Goal: Find specific page/section: Find specific page/section

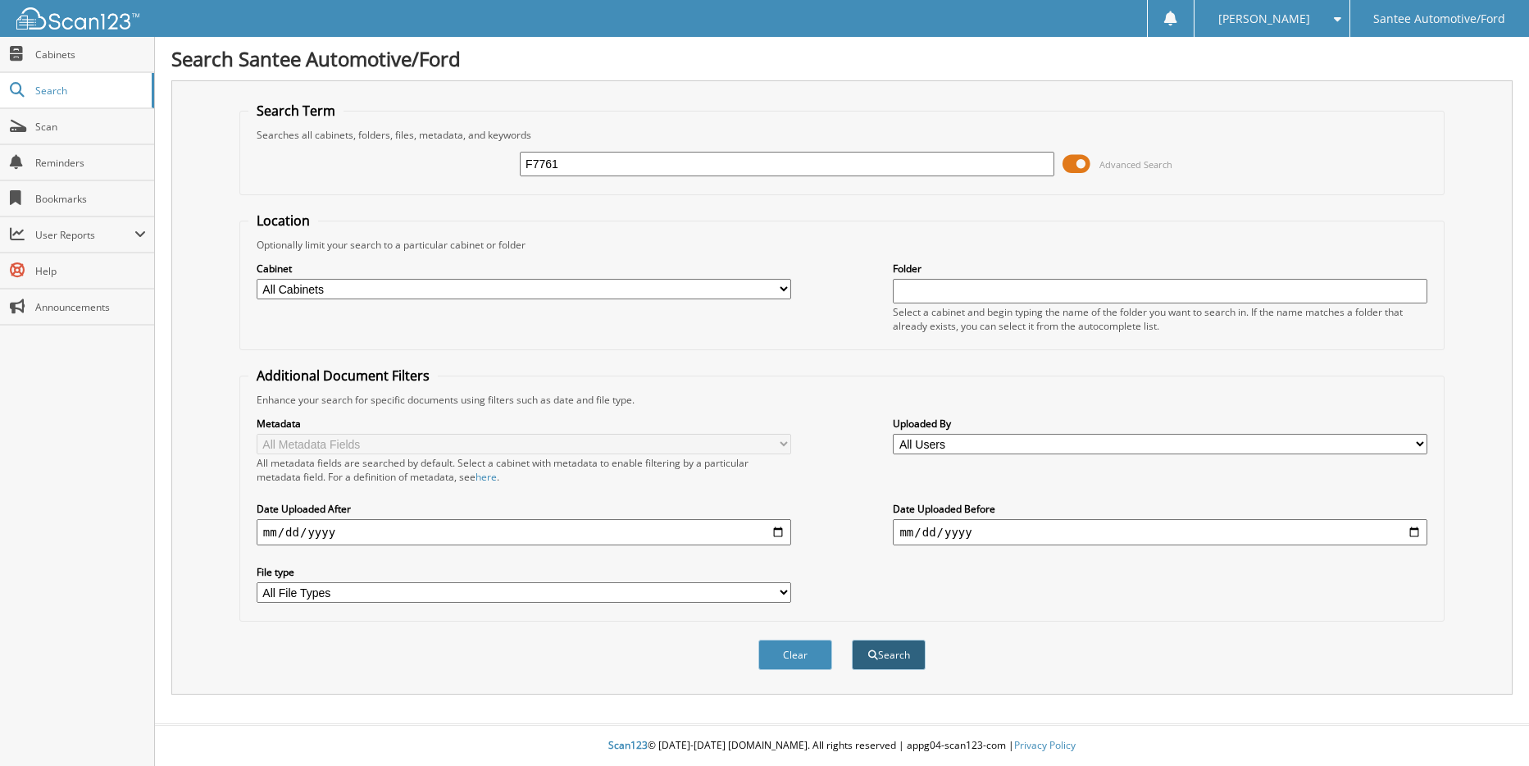
type input "F7761"
click at [864, 660] on button "Search" at bounding box center [889, 654] width 74 height 30
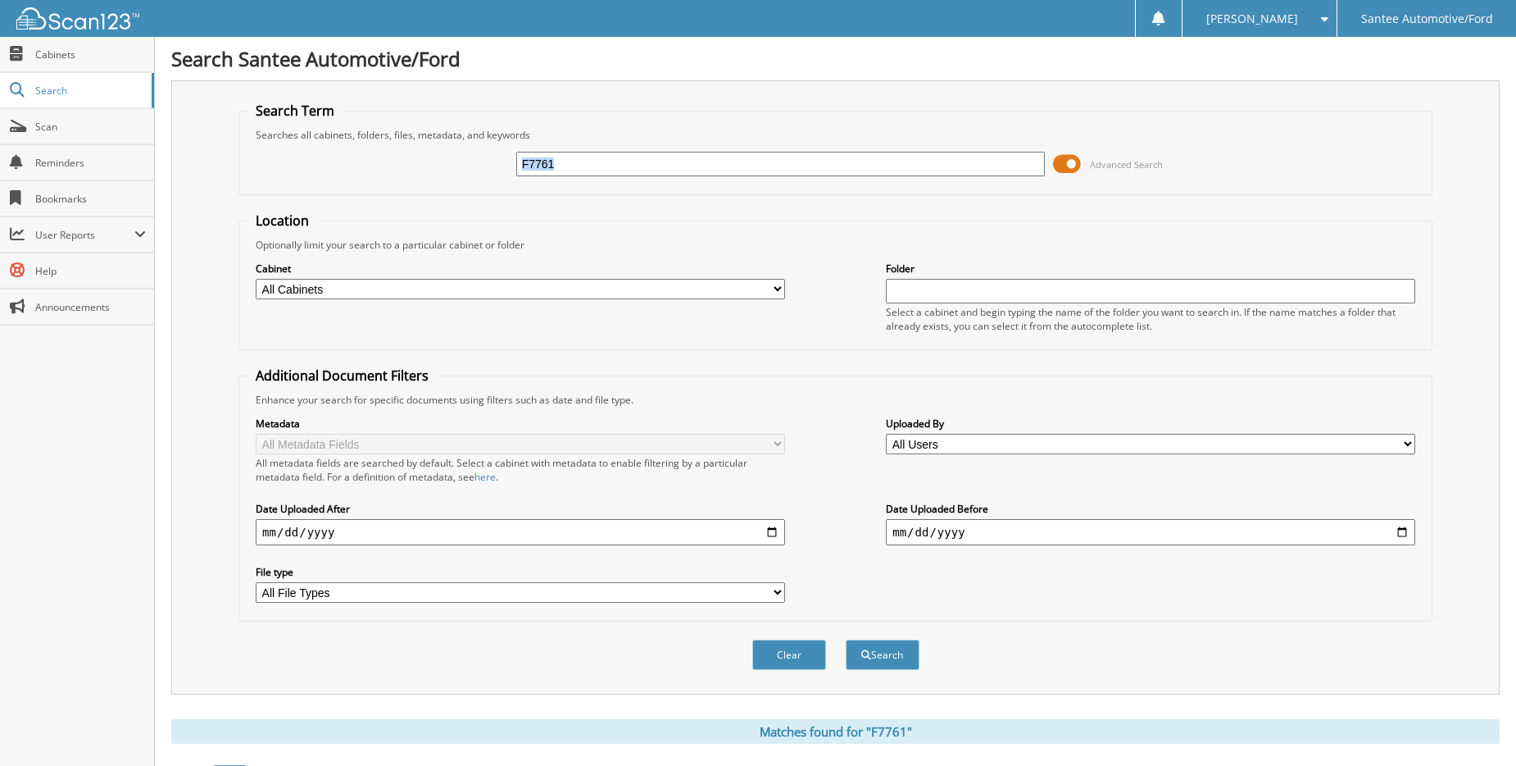
drag, startPoint x: 1072, startPoint y: 164, endPoint x: 1015, endPoint y: 168, distance: 57.5
click at [1015, 168] on div "F7761 Advanced Search" at bounding box center [836, 164] width 1176 height 44
click at [1061, 165] on span at bounding box center [1067, 164] width 28 height 25
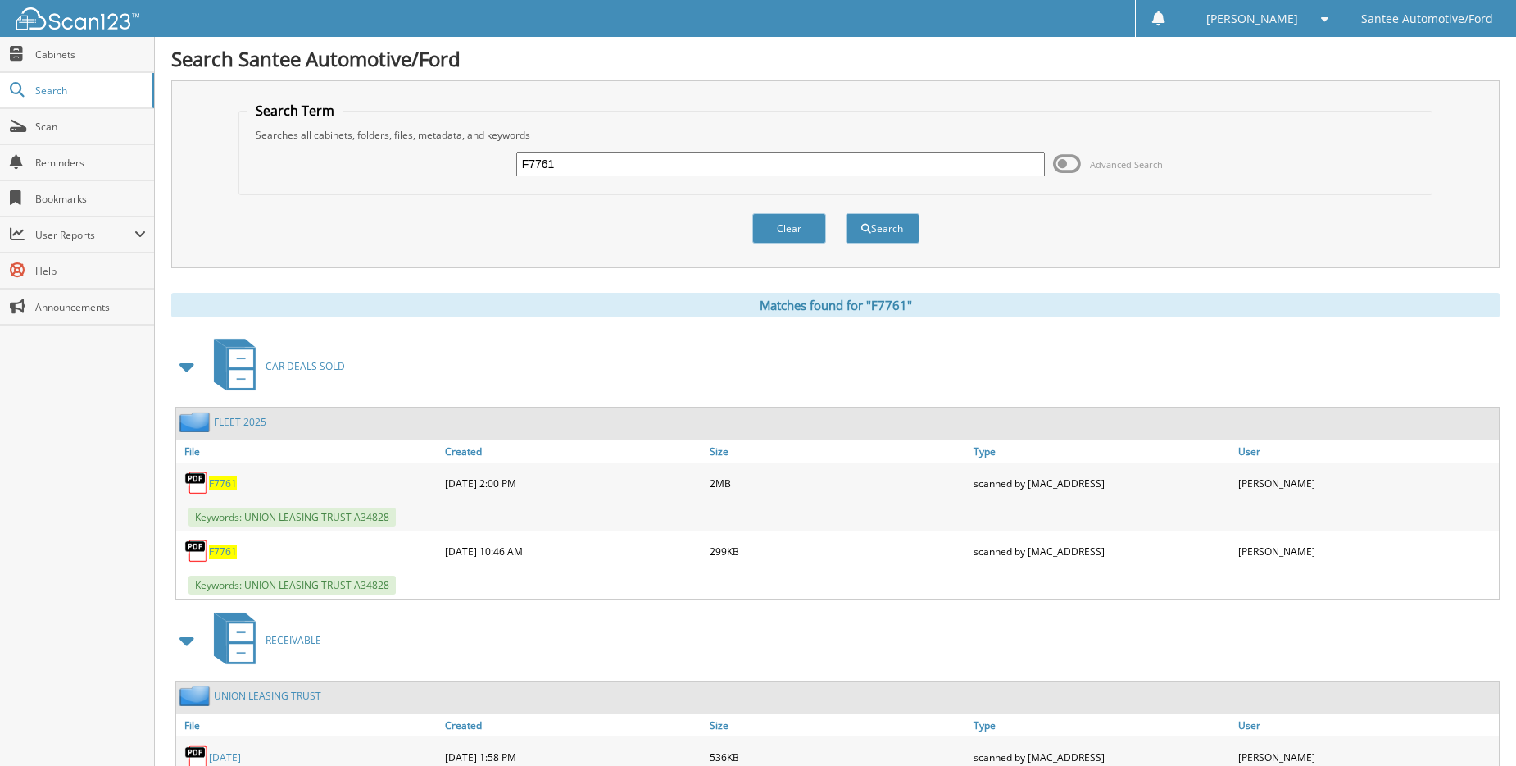
click at [225, 479] on span "F7761" at bounding box center [223, 483] width 28 height 14
click at [216, 547] on span "F7761" at bounding box center [223, 551] width 28 height 14
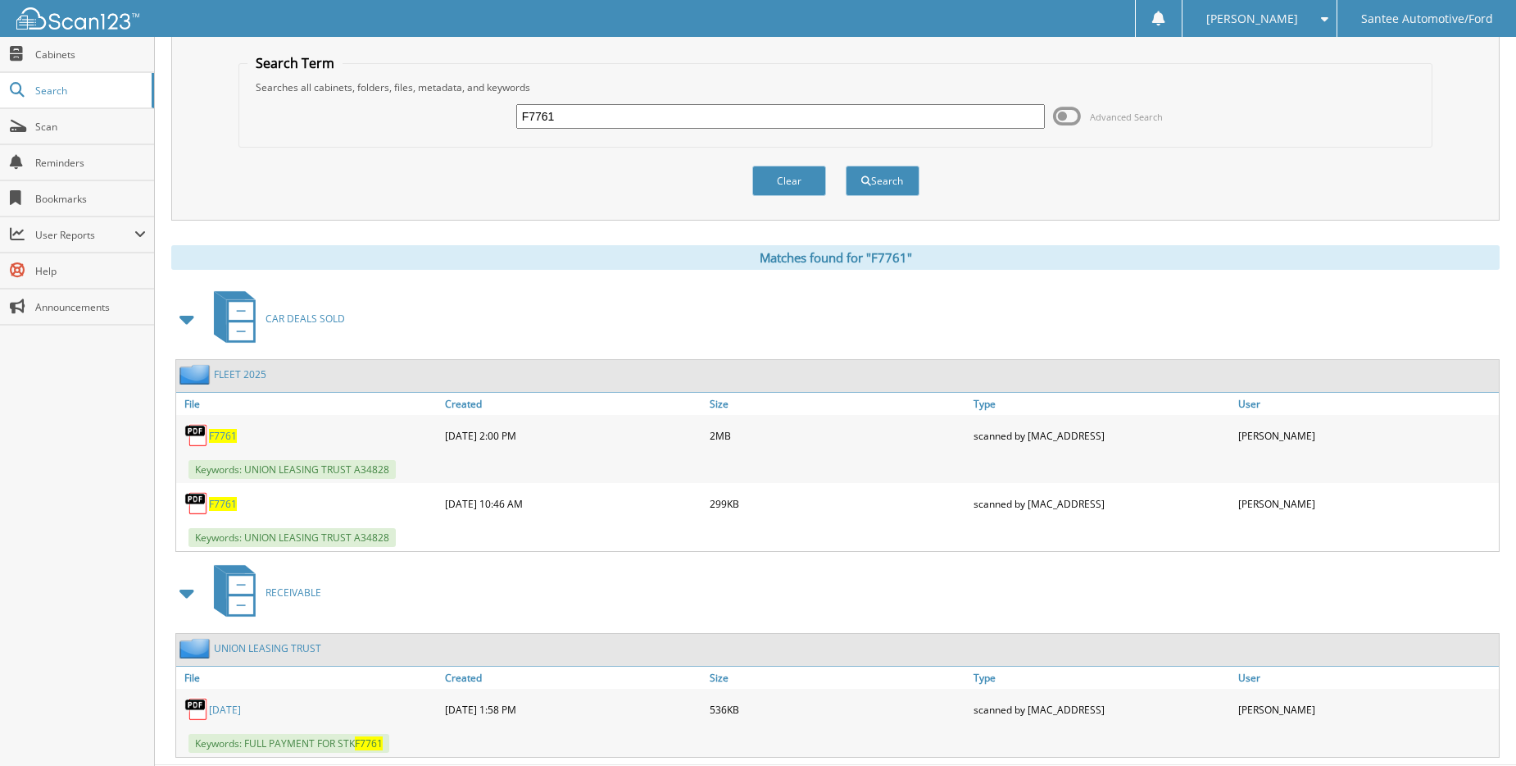
scroll to position [89, 0]
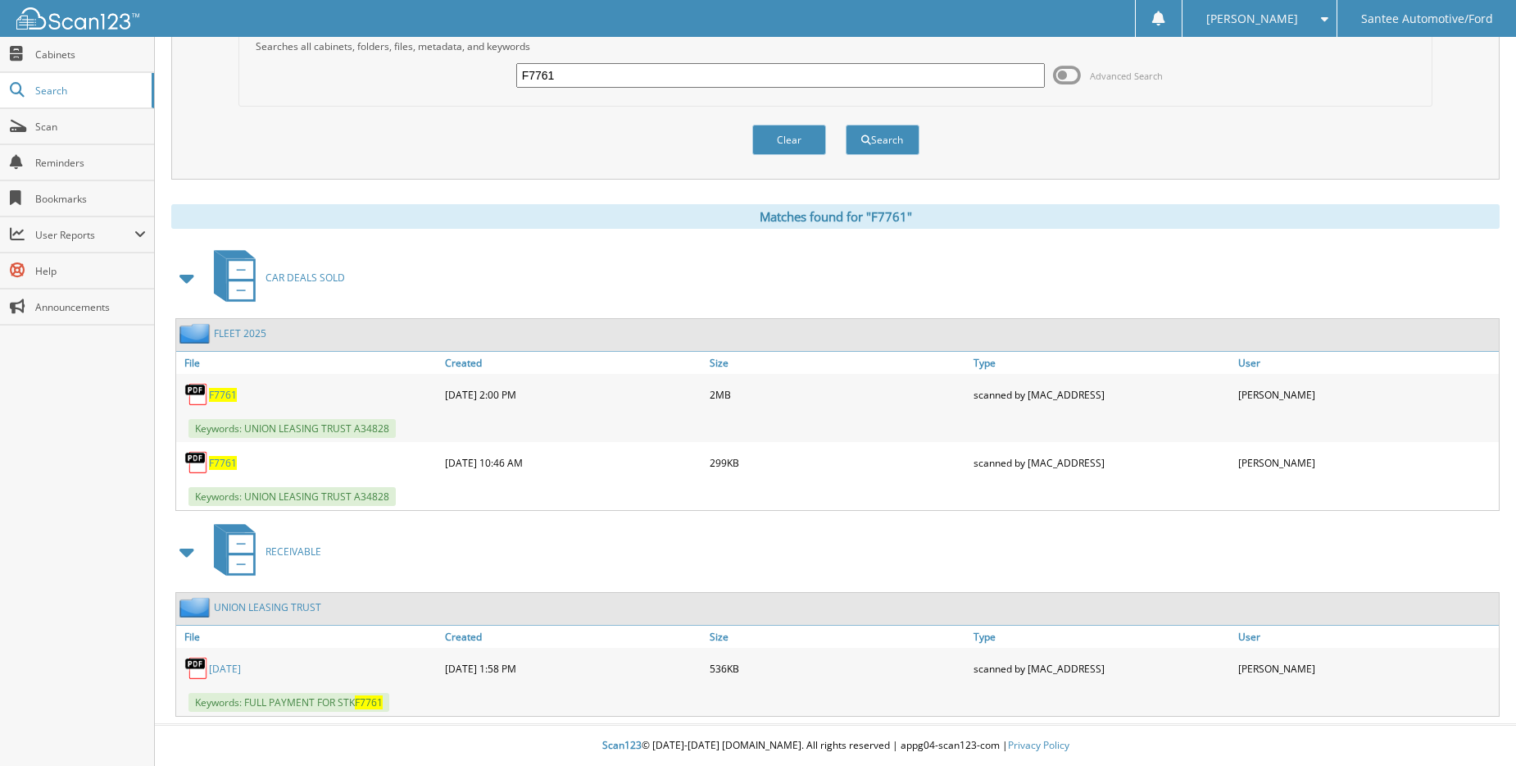
click at [232, 666] on link "06-18-2025" at bounding box center [225, 668] width 32 height 14
click at [234, 393] on span "F7761" at bounding box center [223, 395] width 28 height 14
click at [229, 465] on span "F7761" at bounding box center [223, 463] width 28 height 14
click at [225, 394] on span "F7761" at bounding box center [223, 395] width 28 height 14
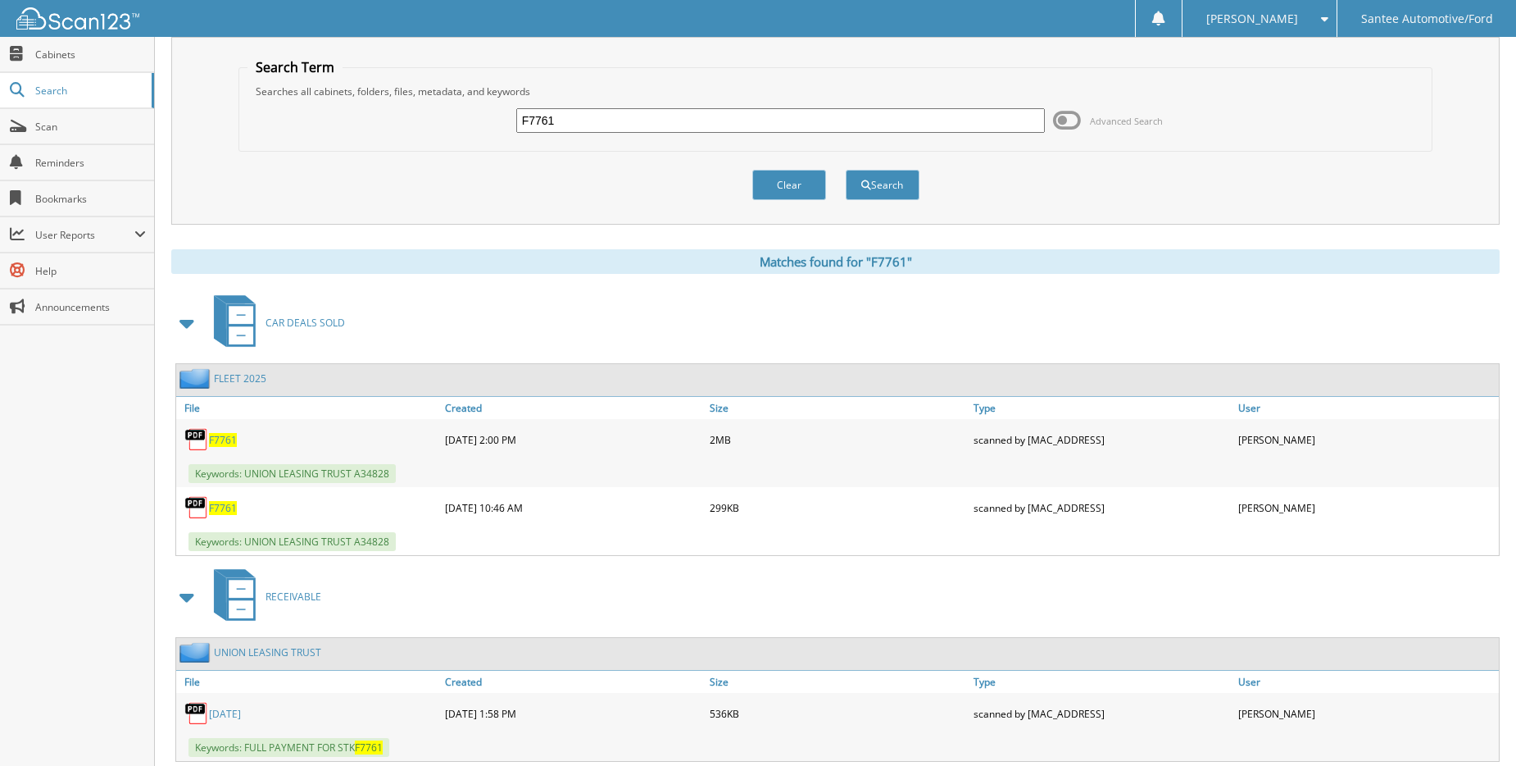
scroll to position [0, 0]
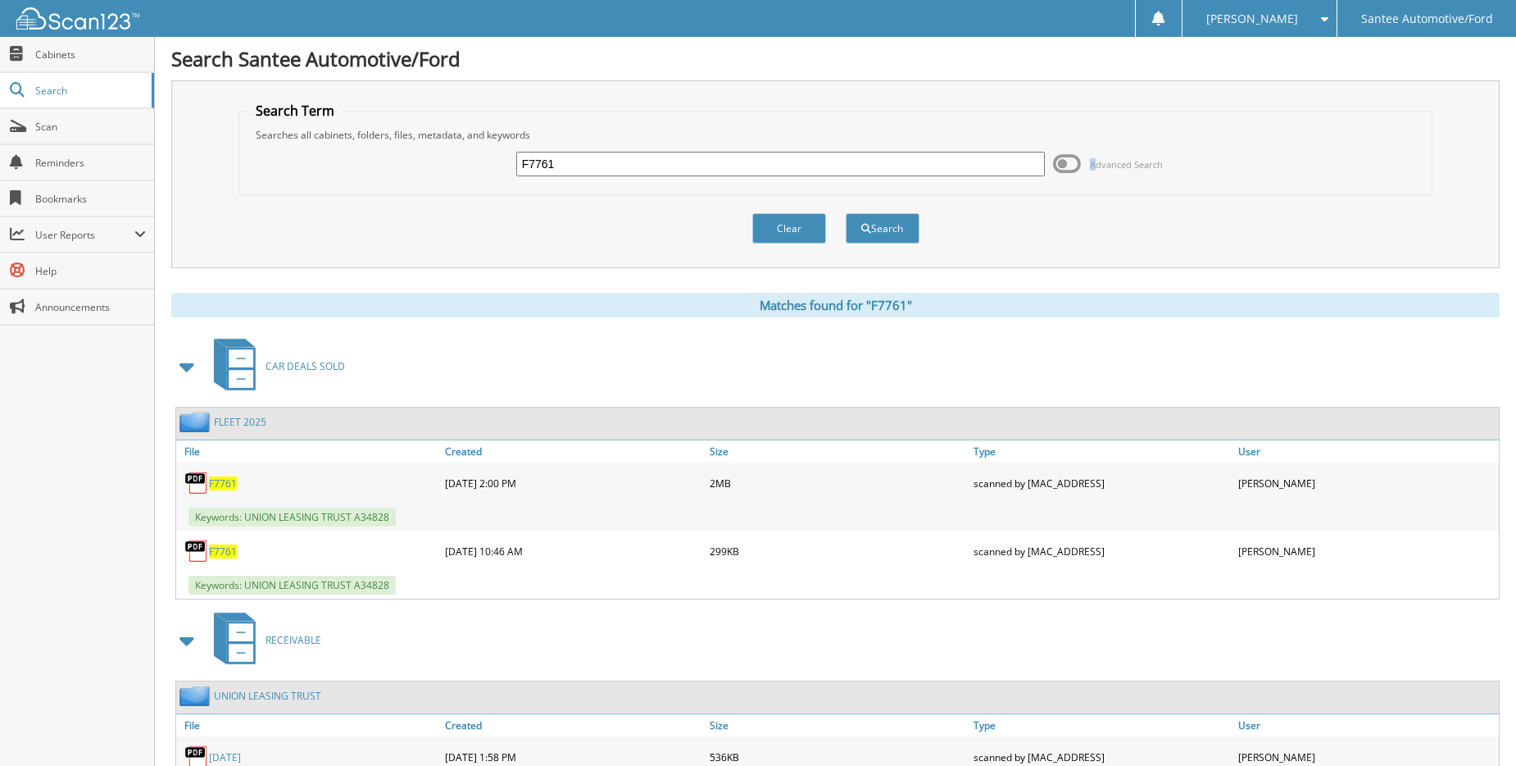
drag, startPoint x: 1066, startPoint y: 161, endPoint x: 1097, endPoint y: 163, distance: 31.2
click at [1097, 163] on span "Advanced Search" at bounding box center [1108, 164] width 110 height 25
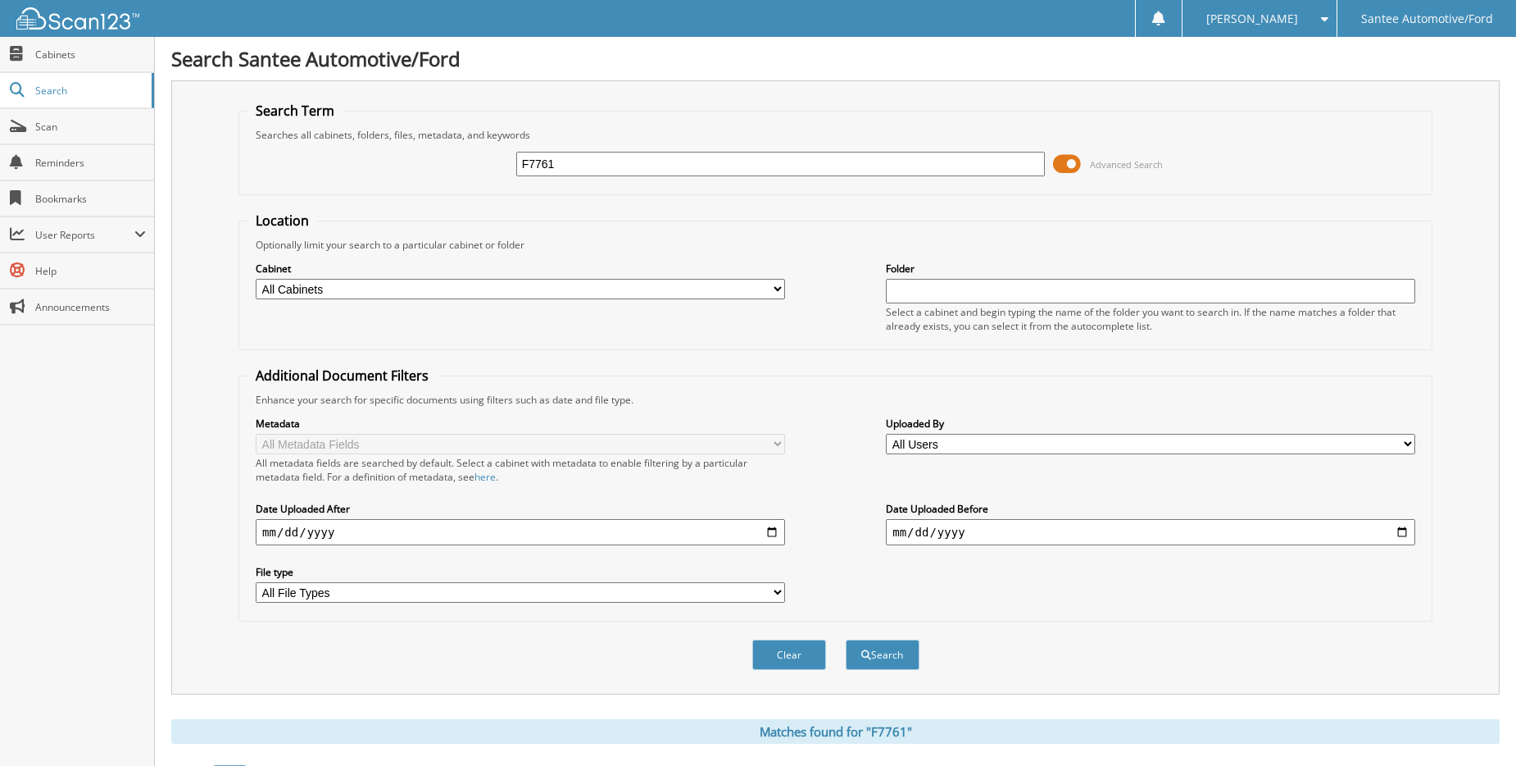
click at [1122, 165] on span "Advanced Search" at bounding box center [1126, 164] width 73 height 12
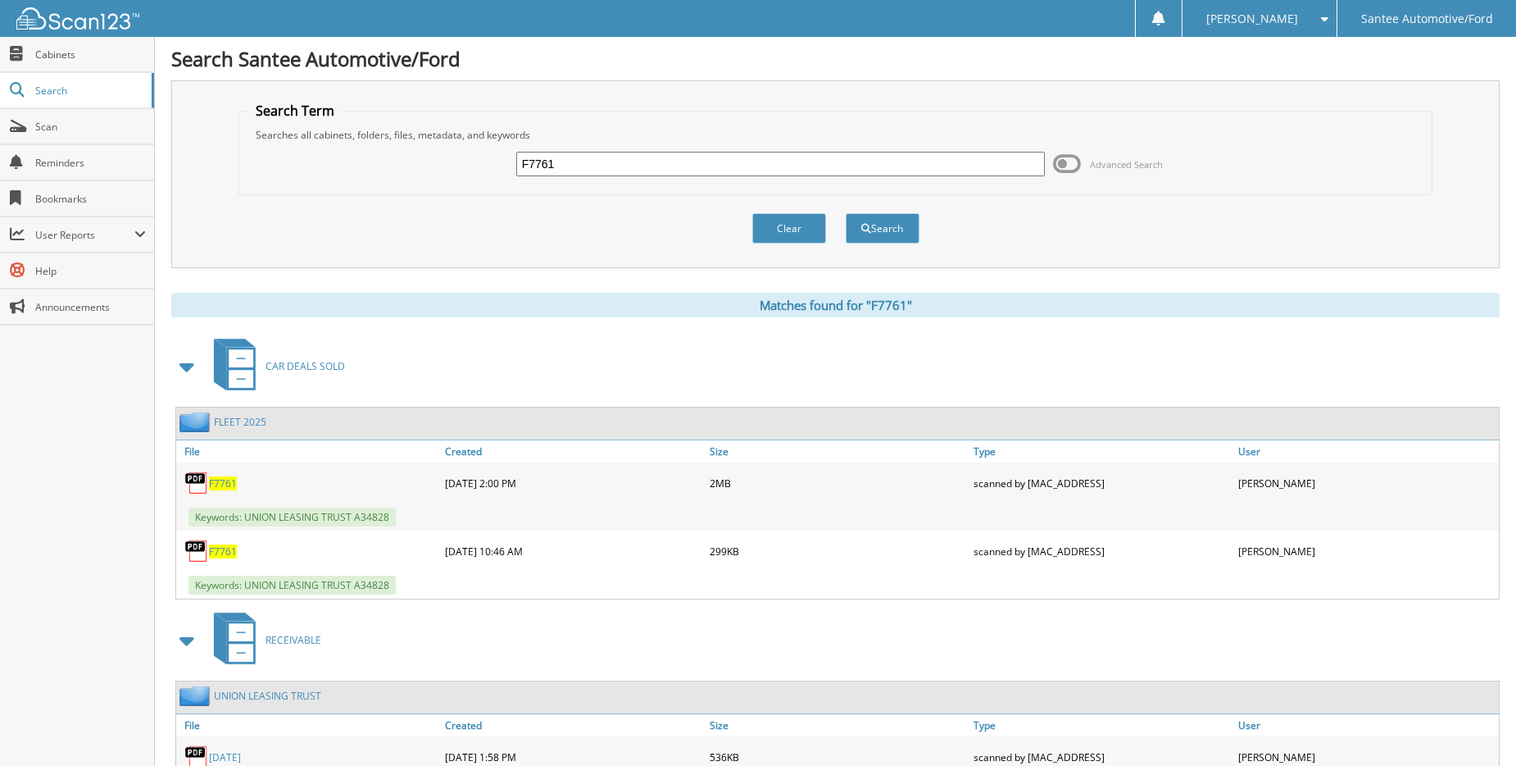
drag, startPoint x: 1061, startPoint y: 161, endPoint x: 1098, endPoint y: 161, distance: 36.9
click at [1098, 161] on span "Advanced Search" at bounding box center [1108, 164] width 110 height 25
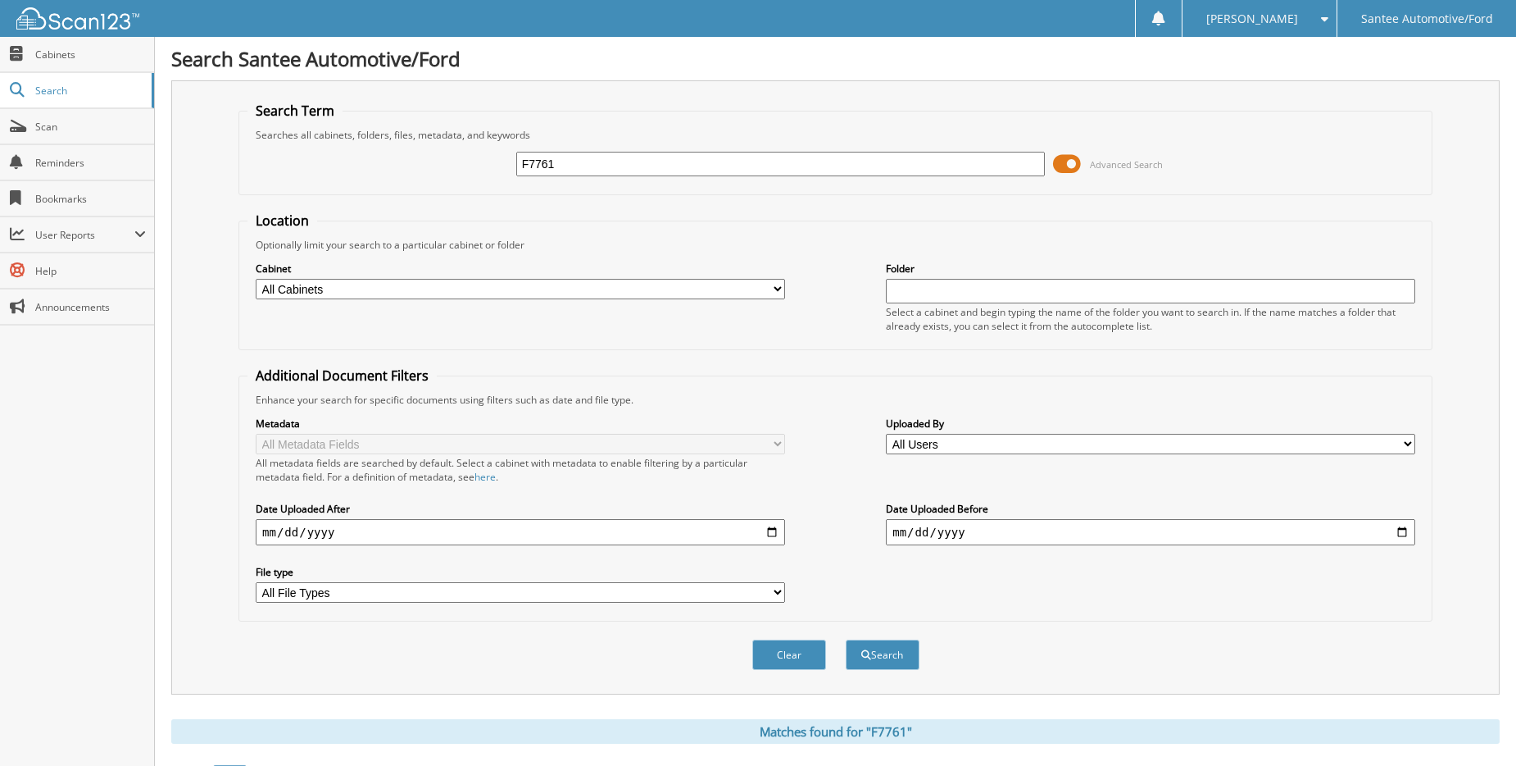
click at [590, 165] on input "F7761" at bounding box center [780, 164] width 529 height 25
click at [775, 292] on select "All Cabinets ACCOUNTS PAYABLE CAR DEALS SOLD COMPANY DOCS PARTS INVOICES RECEIV…" at bounding box center [520, 289] width 529 height 20
select select "22952"
click at [256, 279] on select "All Cabinets ACCOUNTS PAYABLE CAR DEALS SOLD COMPANY DOCS PARTS INVOICES RECEIV…" at bounding box center [520, 289] width 529 height 20
click at [889, 656] on button "Search" at bounding box center [883, 654] width 74 height 30
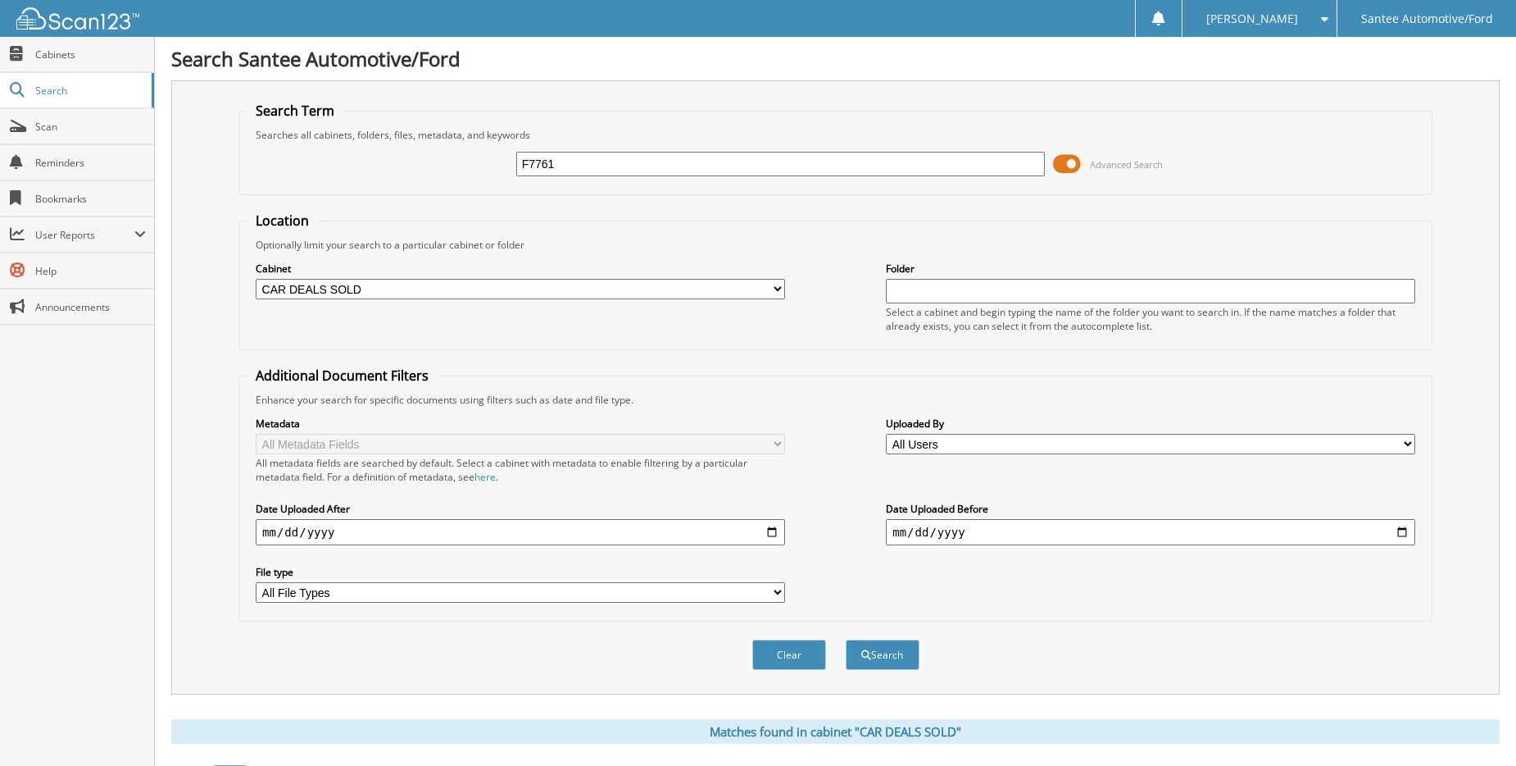
click at [1058, 161] on span at bounding box center [1067, 164] width 28 height 25
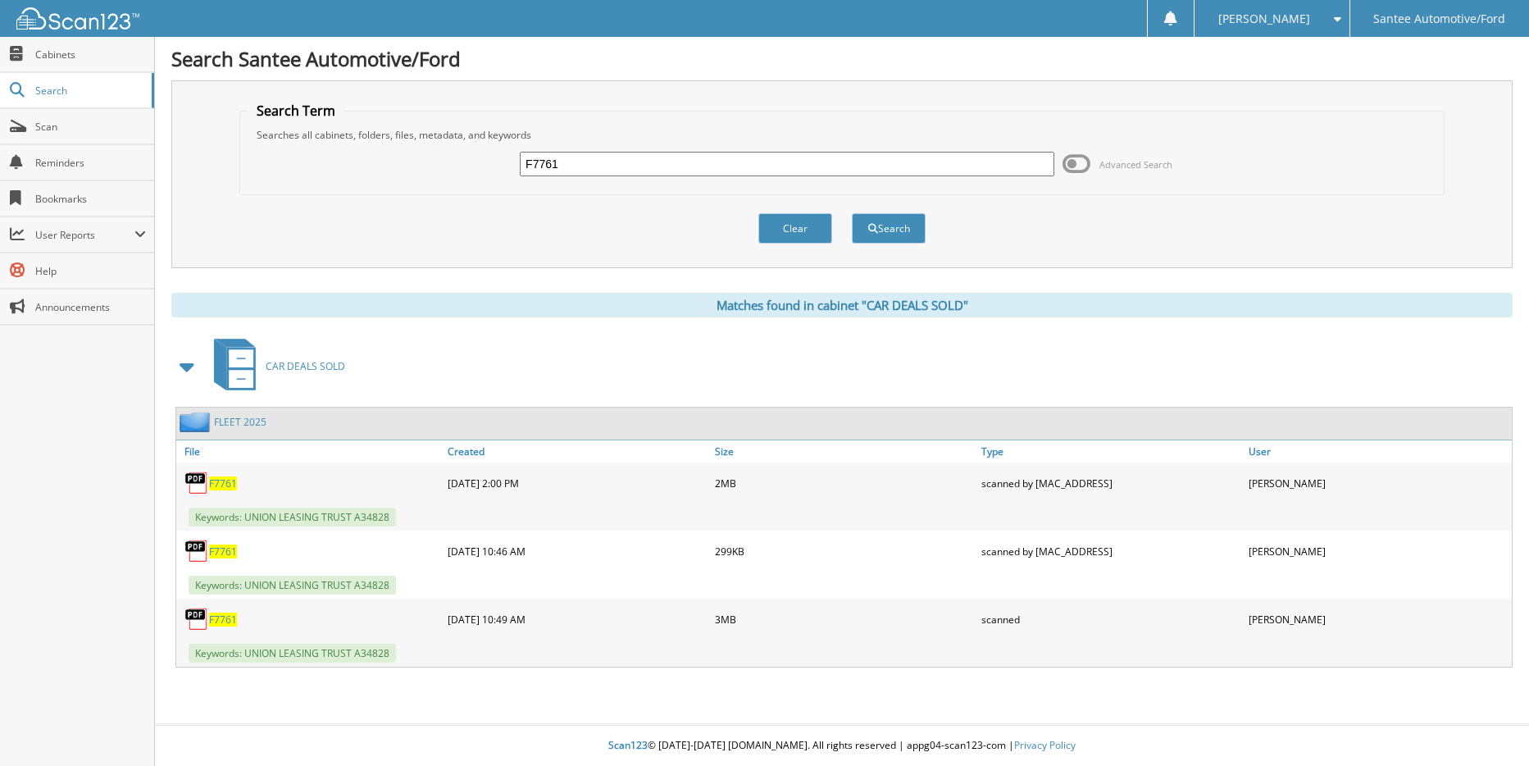
click at [220, 617] on span "F7761" at bounding box center [223, 619] width 28 height 14
